Goal: Task Accomplishment & Management: Manage account settings

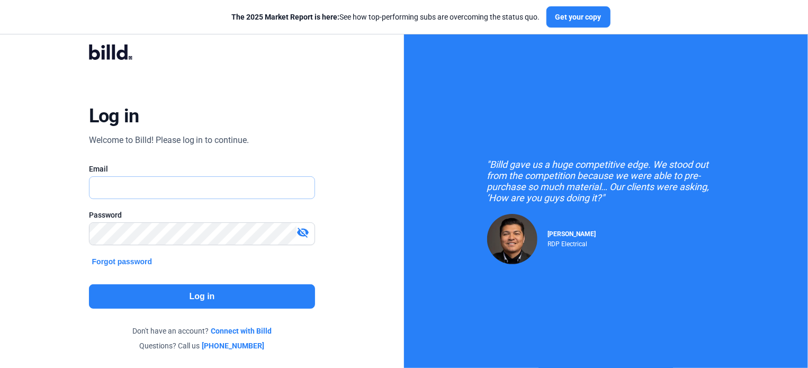
type input "[EMAIL_ADDRESS][DOMAIN_NAME]"
click at [268, 299] on button "Log in" at bounding box center [202, 296] width 227 height 24
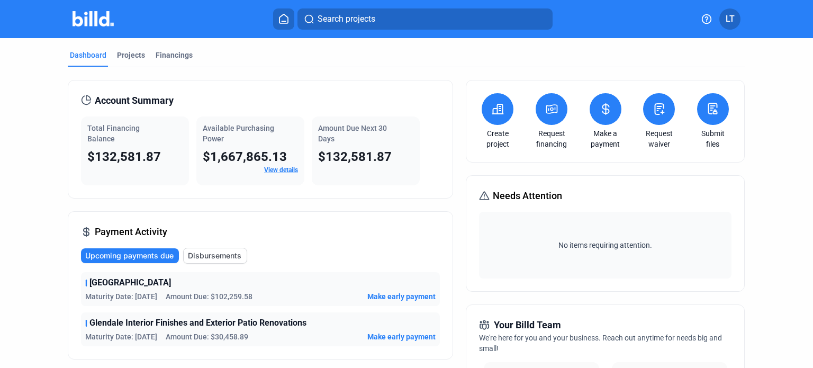
click at [726, 10] on button "LT" at bounding box center [729, 18] width 21 height 21
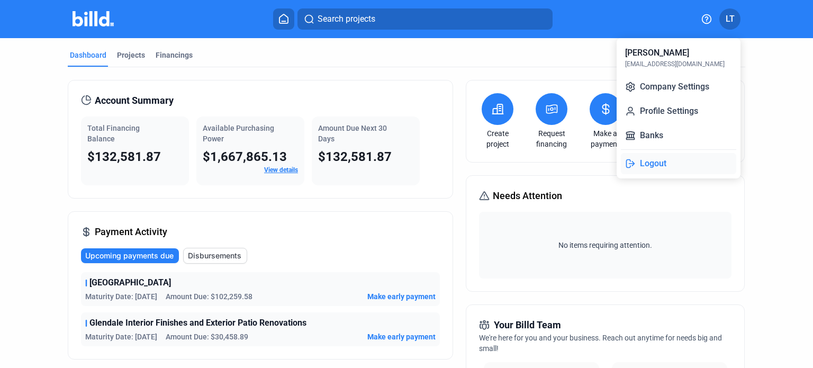
click at [657, 162] on button "Logout" at bounding box center [678, 163] width 115 height 21
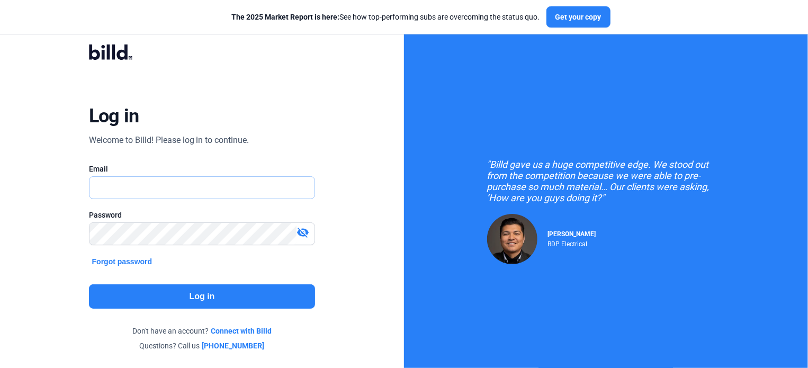
type input "[EMAIL_ADDRESS][DOMAIN_NAME]"
